Goal: Navigation & Orientation: Find specific page/section

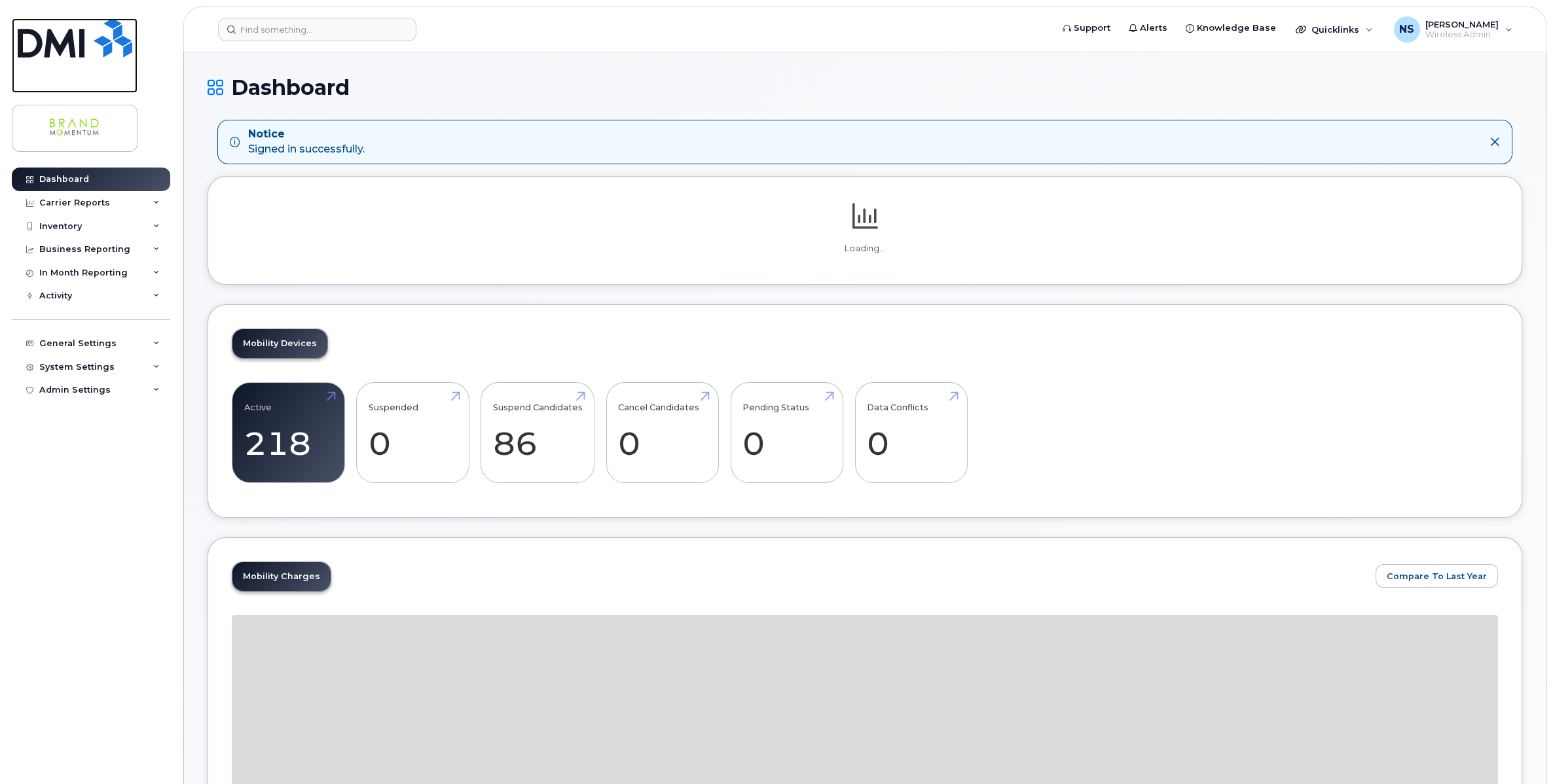
click at [74, 50] on img at bounding box center [75, 37] width 115 height 39
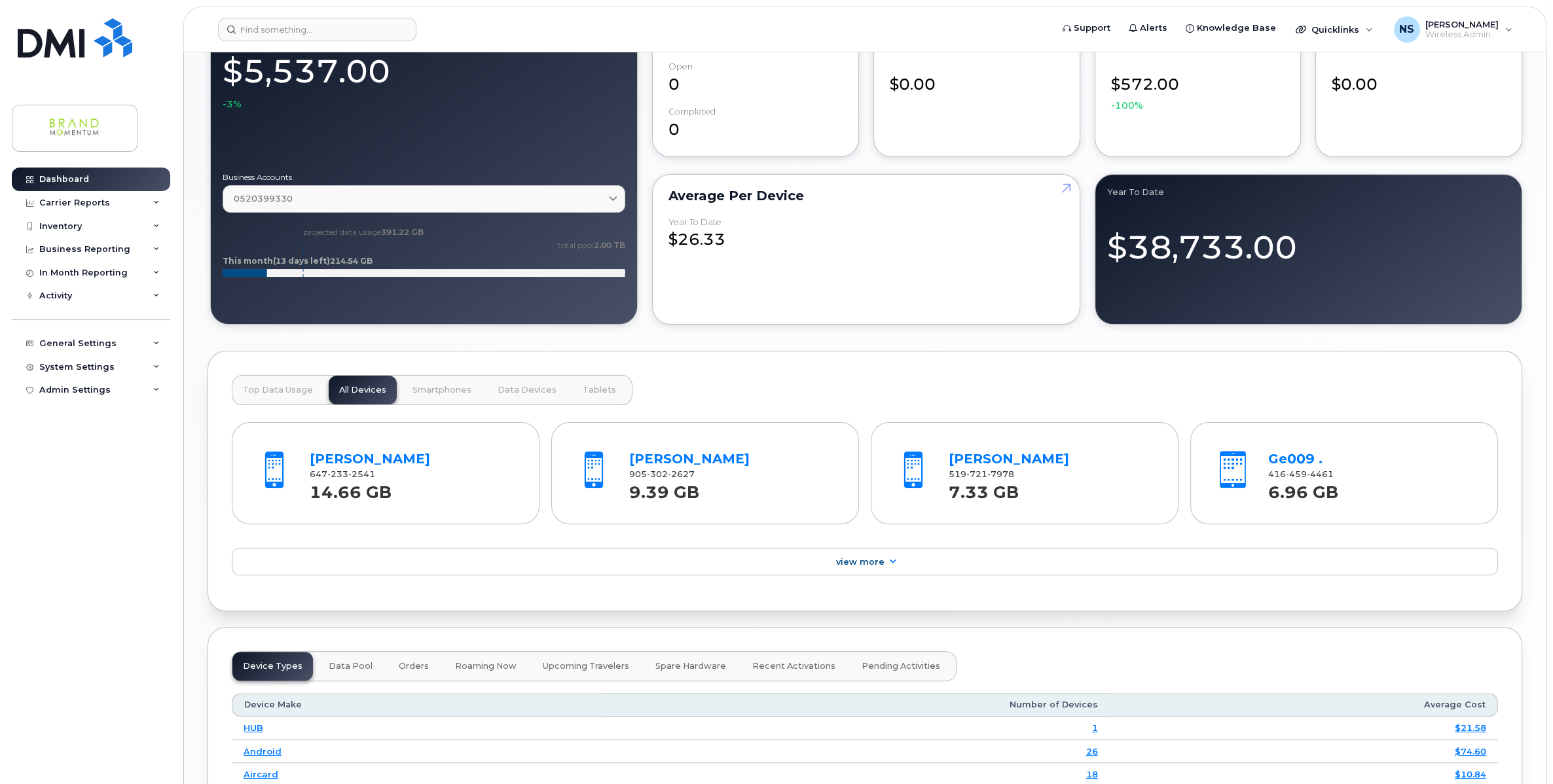
scroll to position [1043, 0]
